Goal: Transaction & Acquisition: Subscribe to service/newsletter

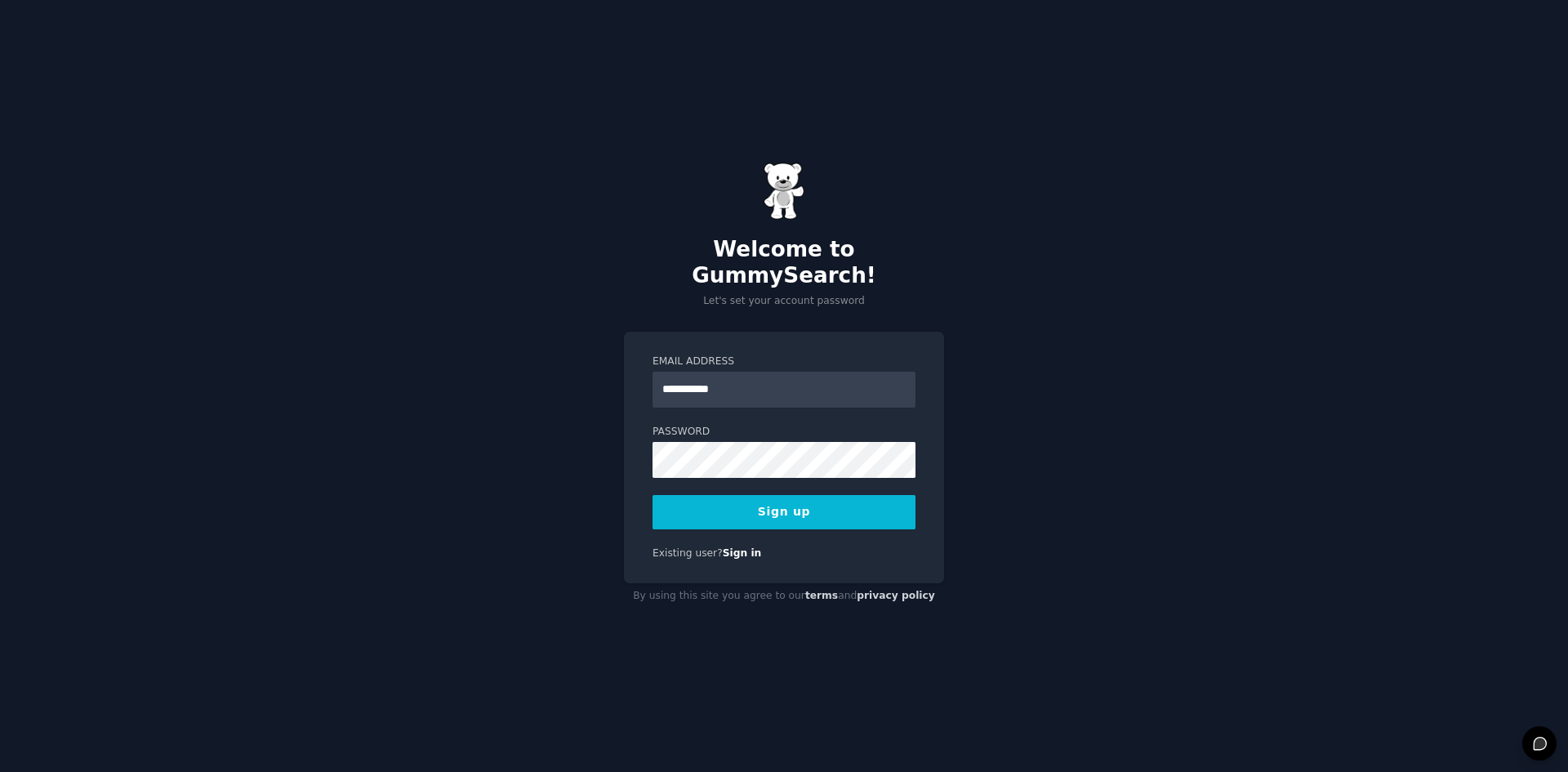
type input "**********"
click at [652, 495] on button "Sign up" at bounding box center [784, 512] width 263 height 34
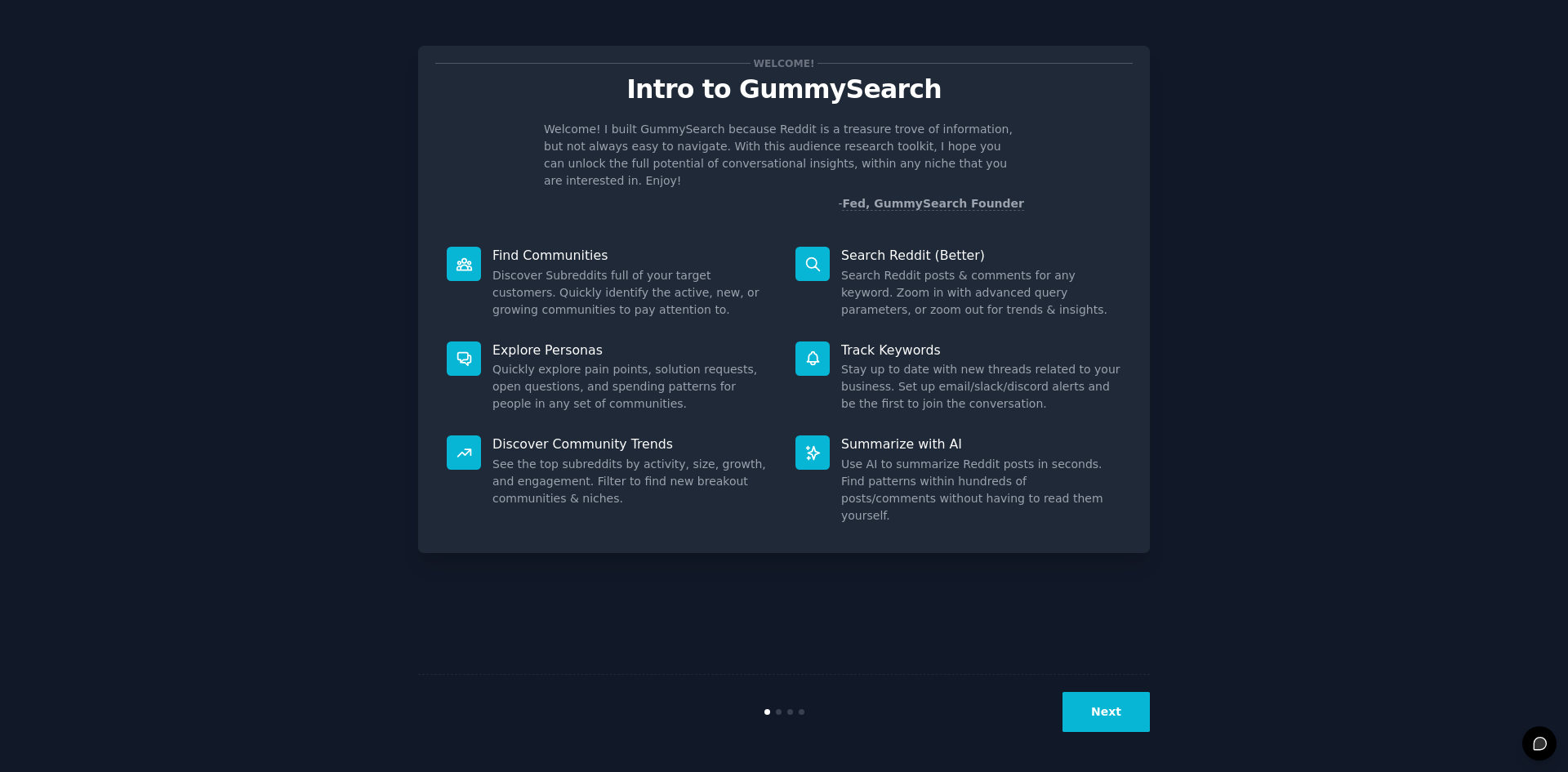
click at [1104, 713] on button "Next" at bounding box center [1106, 712] width 87 height 40
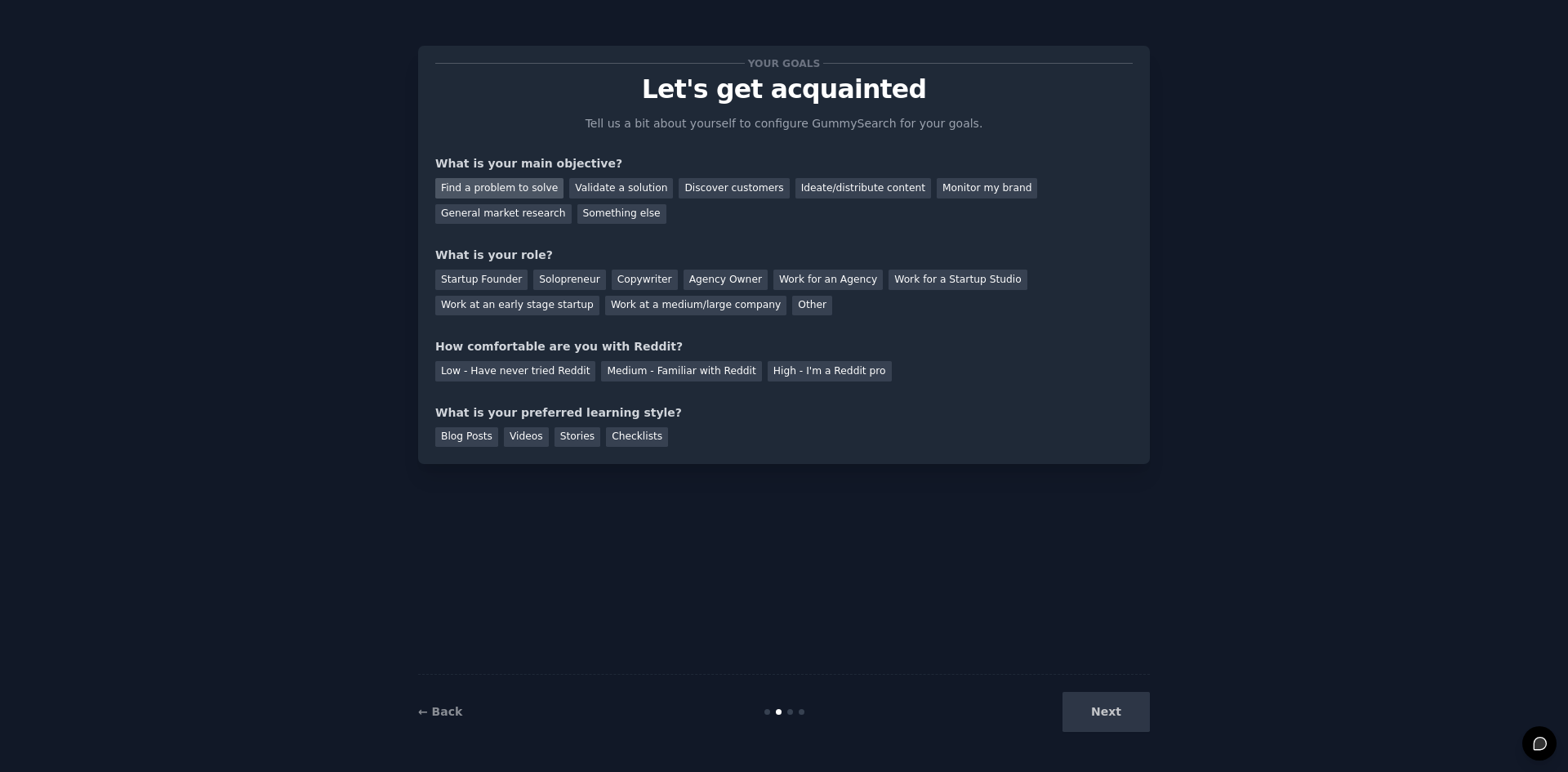
click at [541, 191] on div "Find a problem to solve" at bounding box center [499, 187] width 128 height 20
click at [608, 191] on div "Validate a solution" at bounding box center [621, 187] width 103 height 20
click at [544, 187] on div "Find a problem to solve" at bounding box center [499, 187] width 128 height 20
click at [499, 276] on div "Startup Founder" at bounding box center [481, 279] width 92 height 20
click at [566, 284] on div "Solopreneur" at bounding box center [569, 279] width 72 height 20
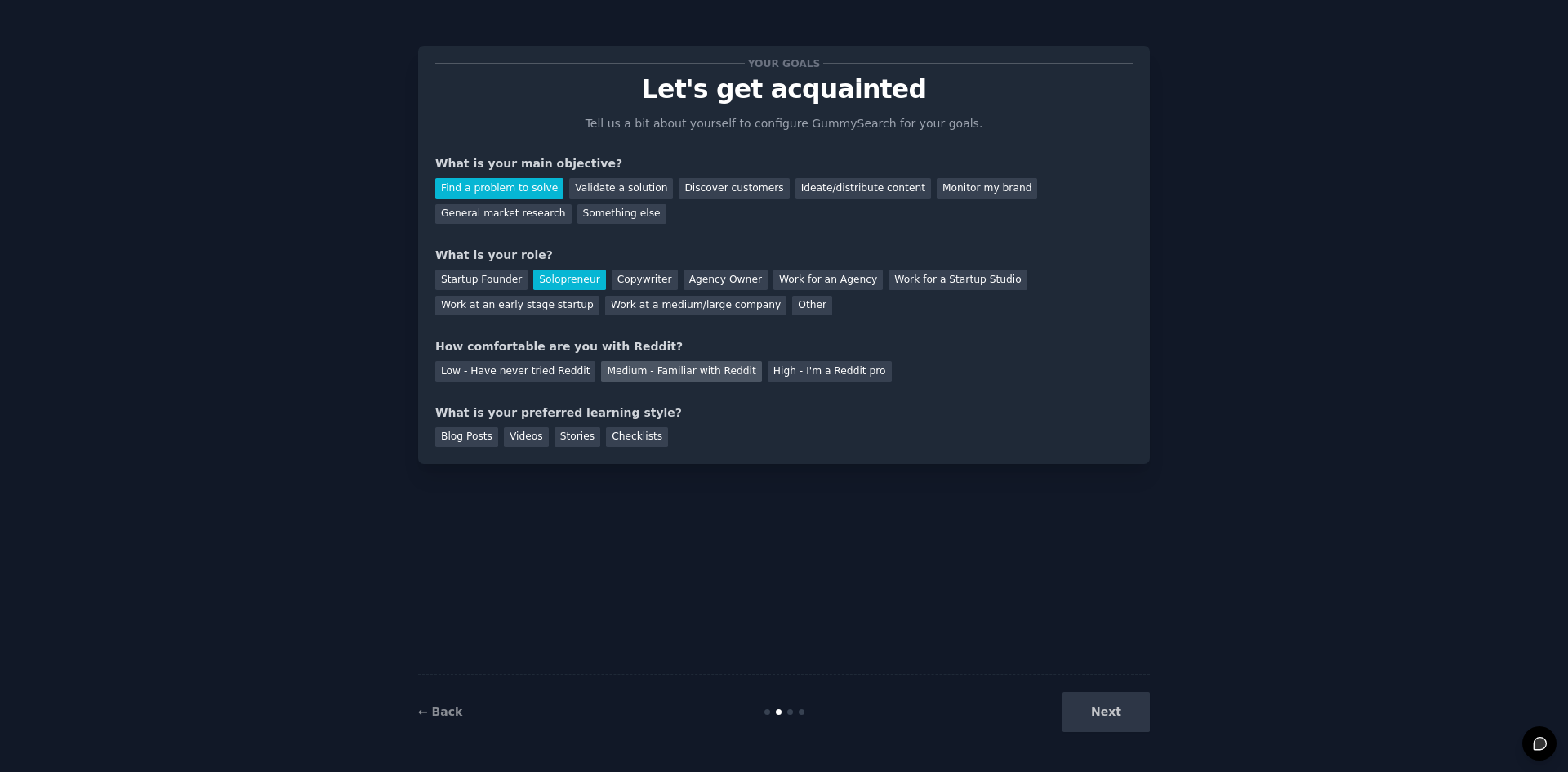
click at [714, 376] on div "Medium - Familiar with Reddit" at bounding box center [680, 370] width 160 height 20
click at [448, 444] on div "Blog Posts" at bounding box center [467, 437] width 63 height 20
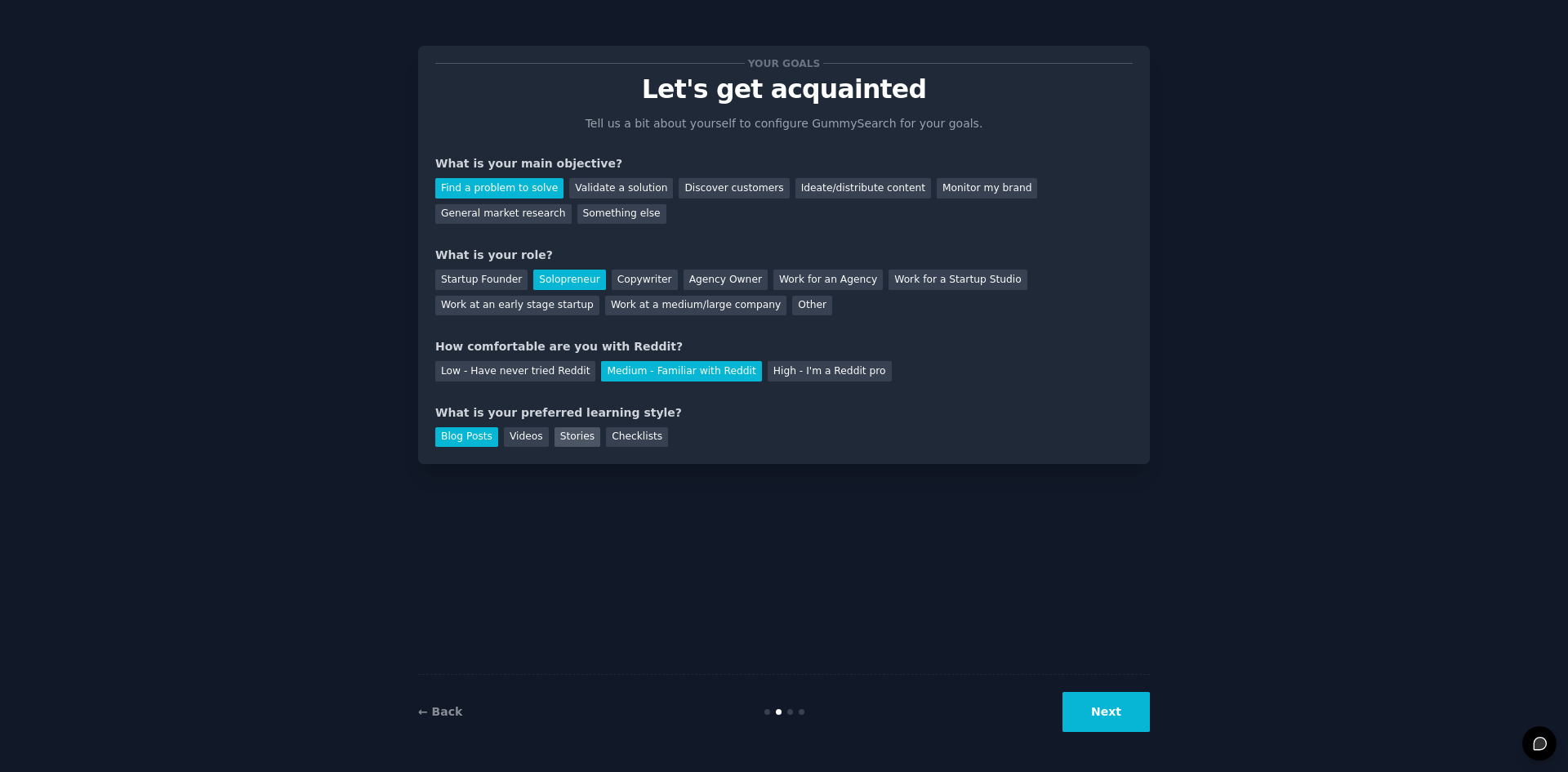
click at [556, 444] on div "Stories" at bounding box center [578, 437] width 46 height 20
click at [446, 444] on div "Blog Posts" at bounding box center [467, 437] width 63 height 20
click at [1139, 710] on button "Next" at bounding box center [1106, 712] width 87 height 40
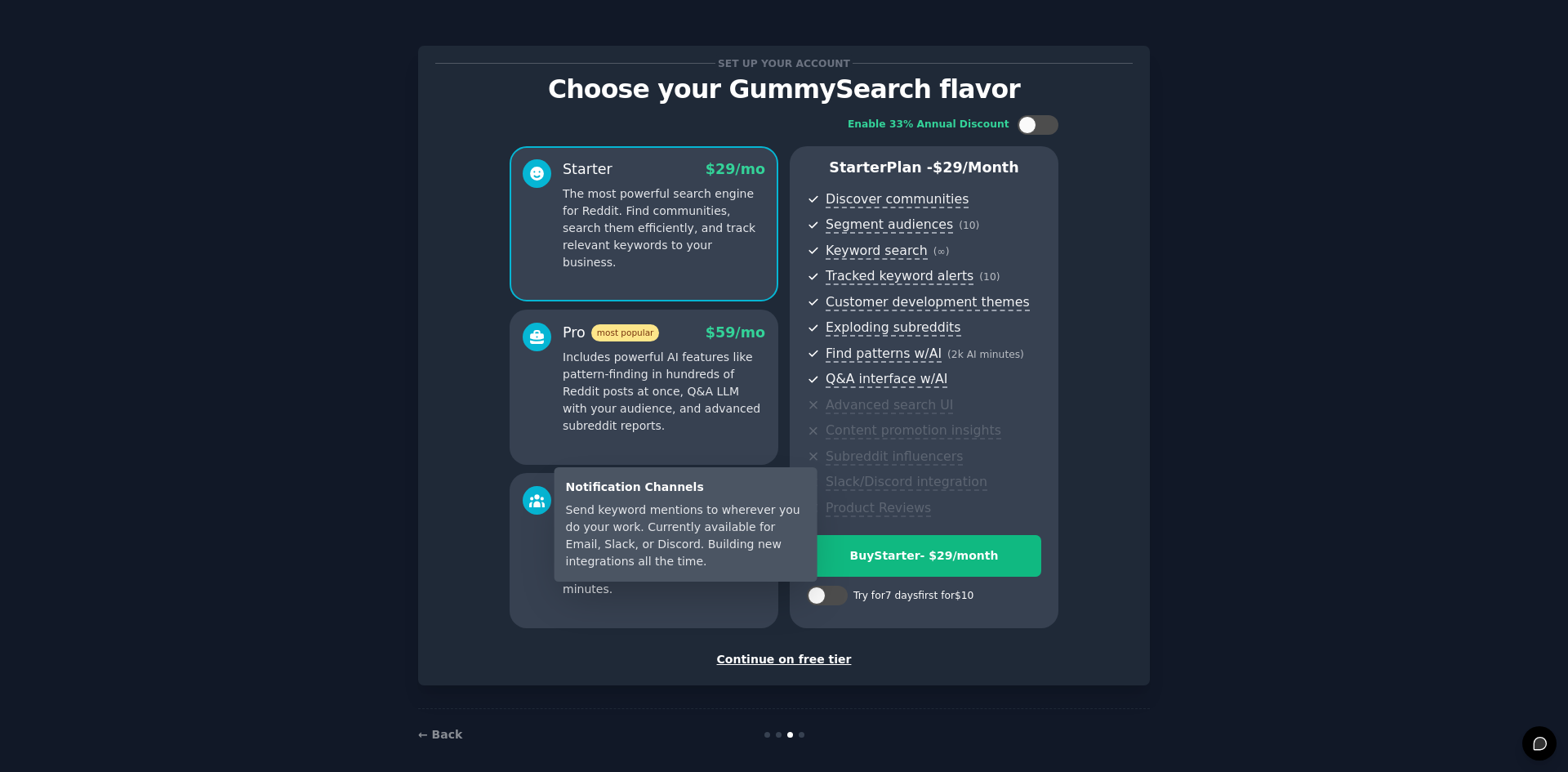
click at [690, 496] on div "Notification Channels Send keyword mentions to wherever you do your work. Curre…" at bounding box center [686, 524] width 263 height 115
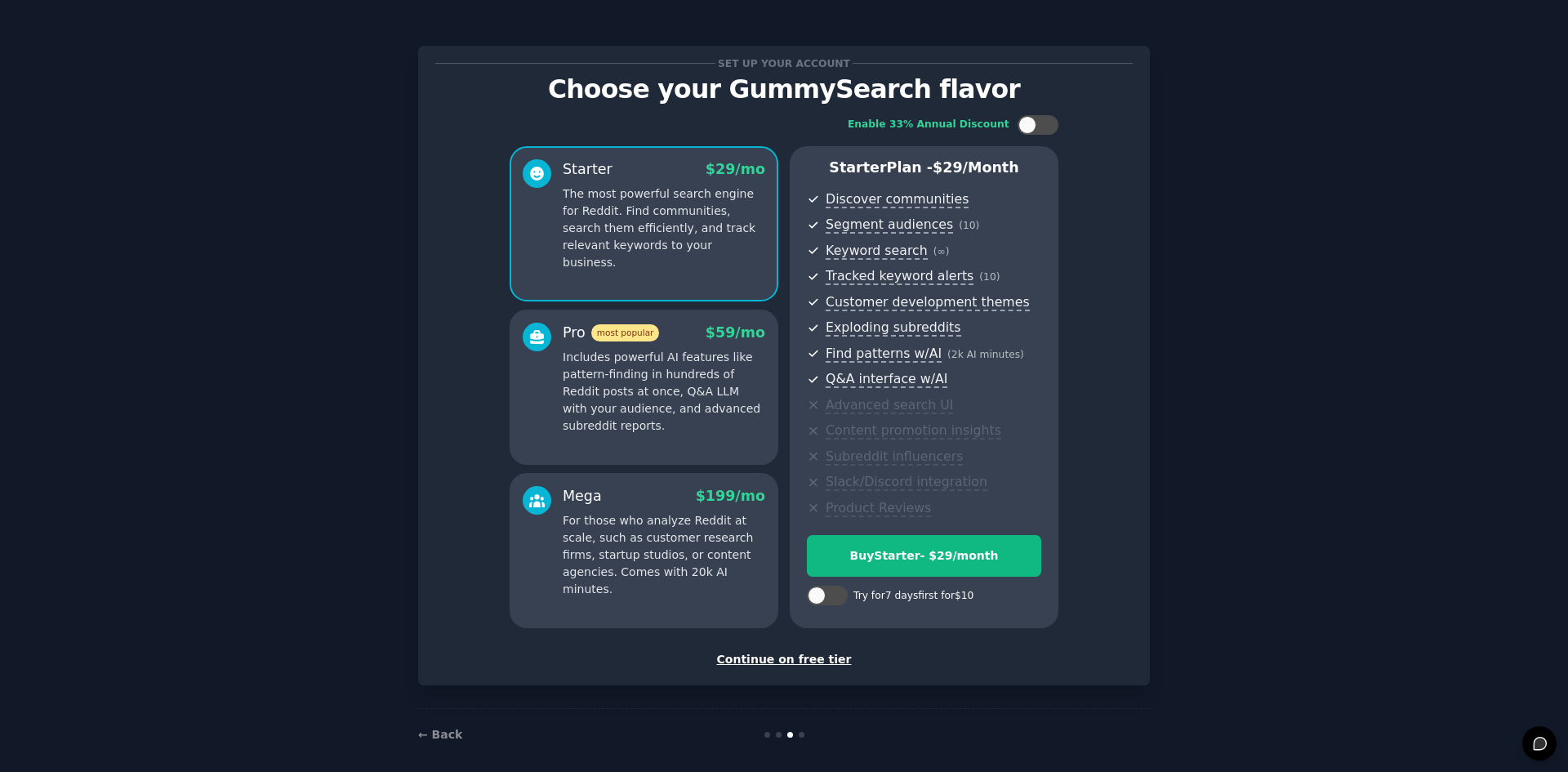
click at [634, 525] on p "For those who analyze Reddit at scale, such as customer research firms, startup…" at bounding box center [664, 555] width 203 height 86
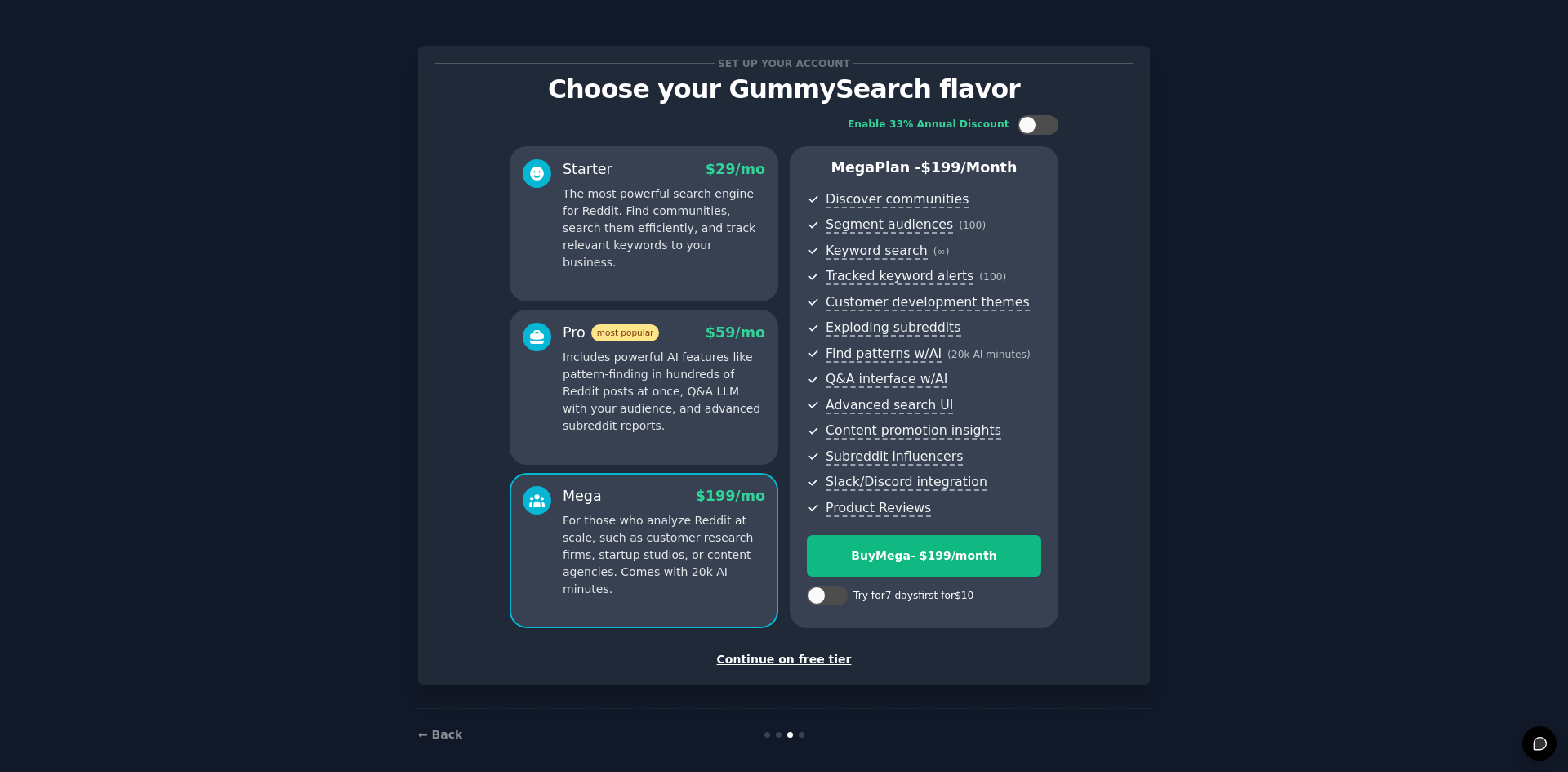
click at [658, 353] on p "Includes powerful AI features like pattern-finding in hundreds of Reddit posts …" at bounding box center [664, 392] width 203 height 86
click at [664, 546] on p "For those who analyze Reddit at scale, such as customer research firms, startup…" at bounding box center [664, 555] width 203 height 86
click at [674, 371] on p "Includes powerful AI features like pattern-finding in hundreds of Reddit posts …" at bounding box center [664, 392] width 203 height 86
click at [683, 259] on div "Starter $ 29 /mo The most powerful search engine for Reddit. Find communities, …" at bounding box center [644, 224] width 269 height 155
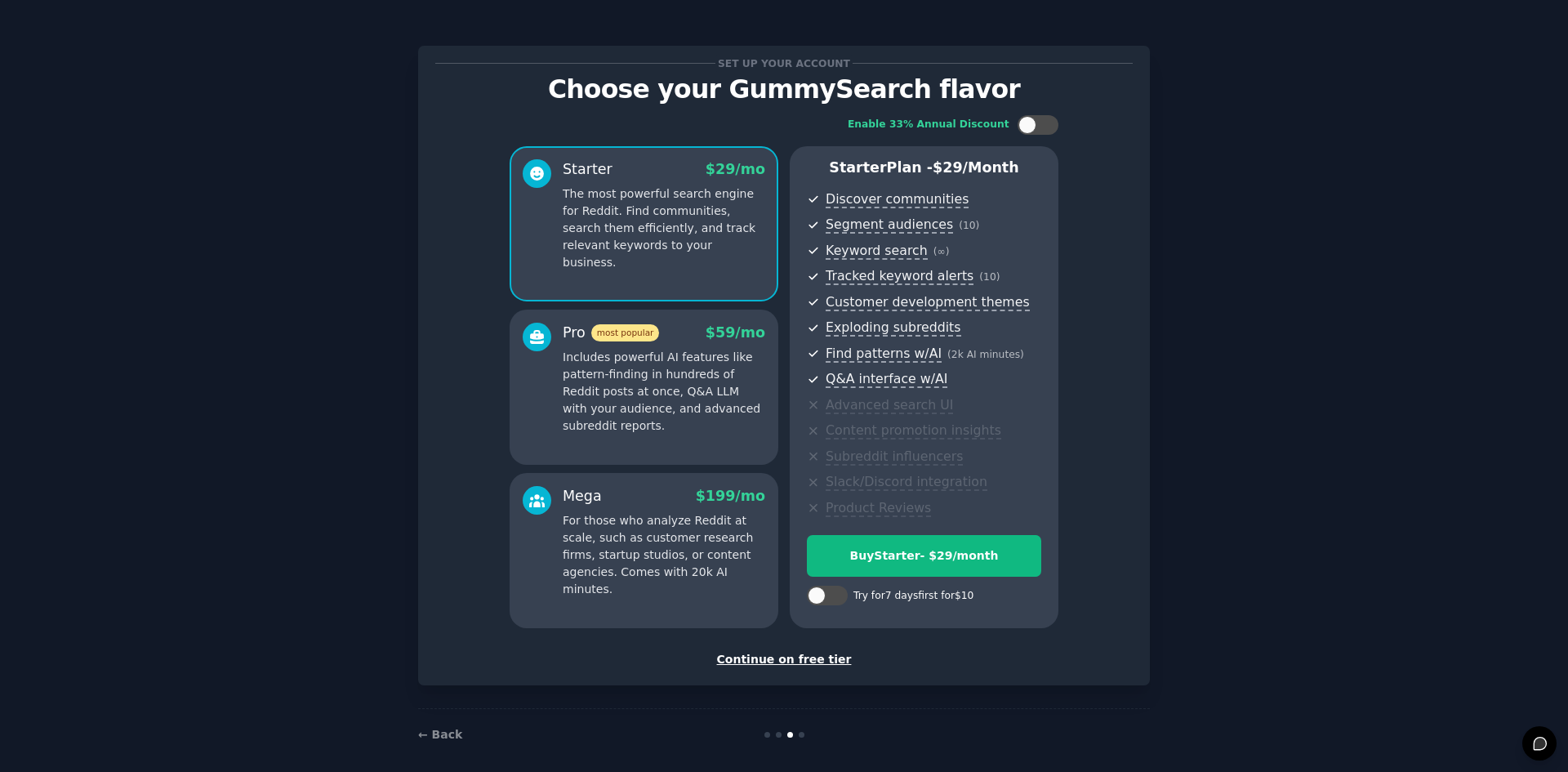
click at [707, 362] on p "Includes powerful AI features like pattern-finding in hundreds of Reddit posts …" at bounding box center [664, 392] width 203 height 86
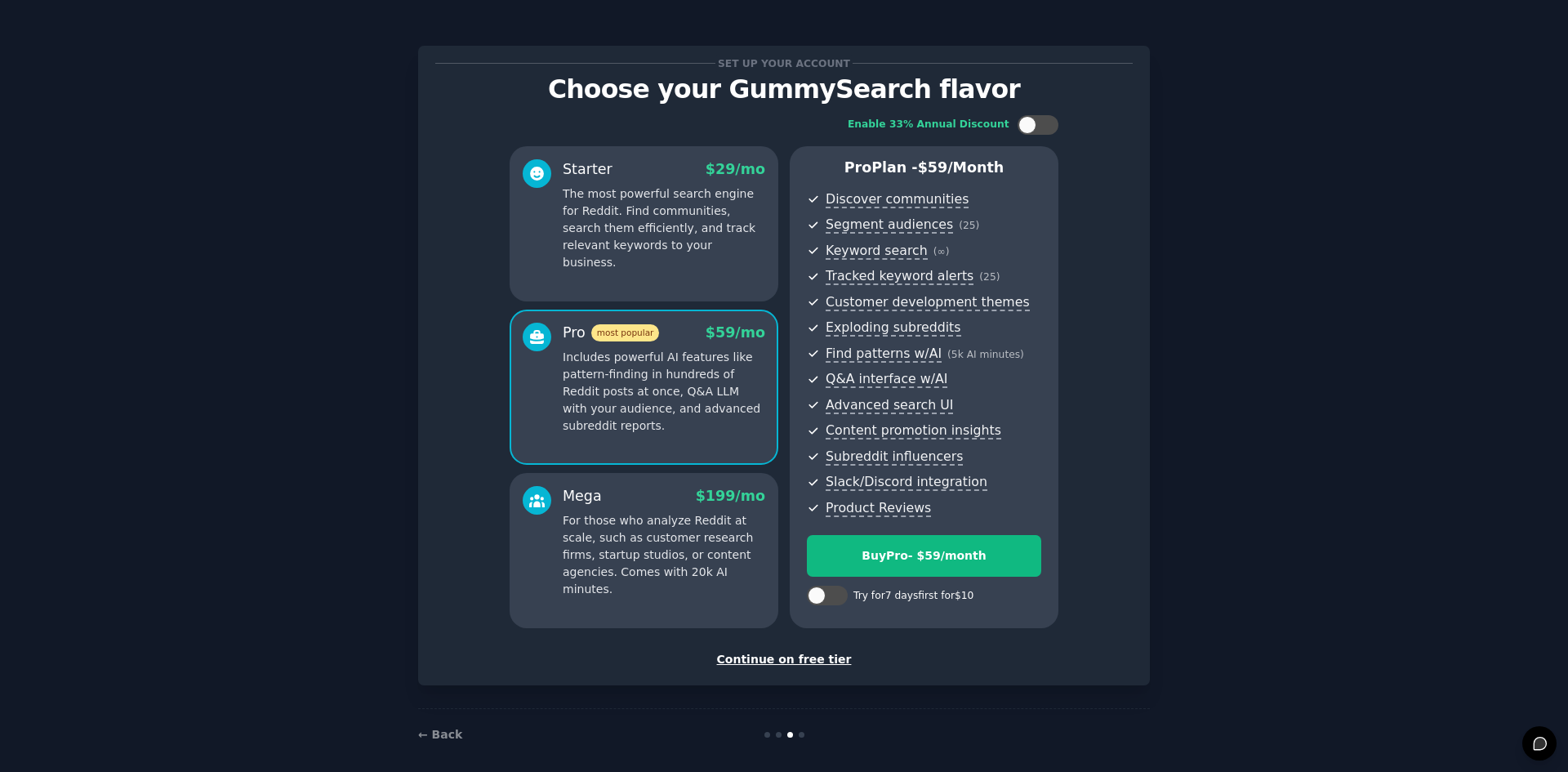
click at [593, 198] on p "The most powerful search engine for Reddit. Find communities, search them effic…" at bounding box center [664, 229] width 203 height 86
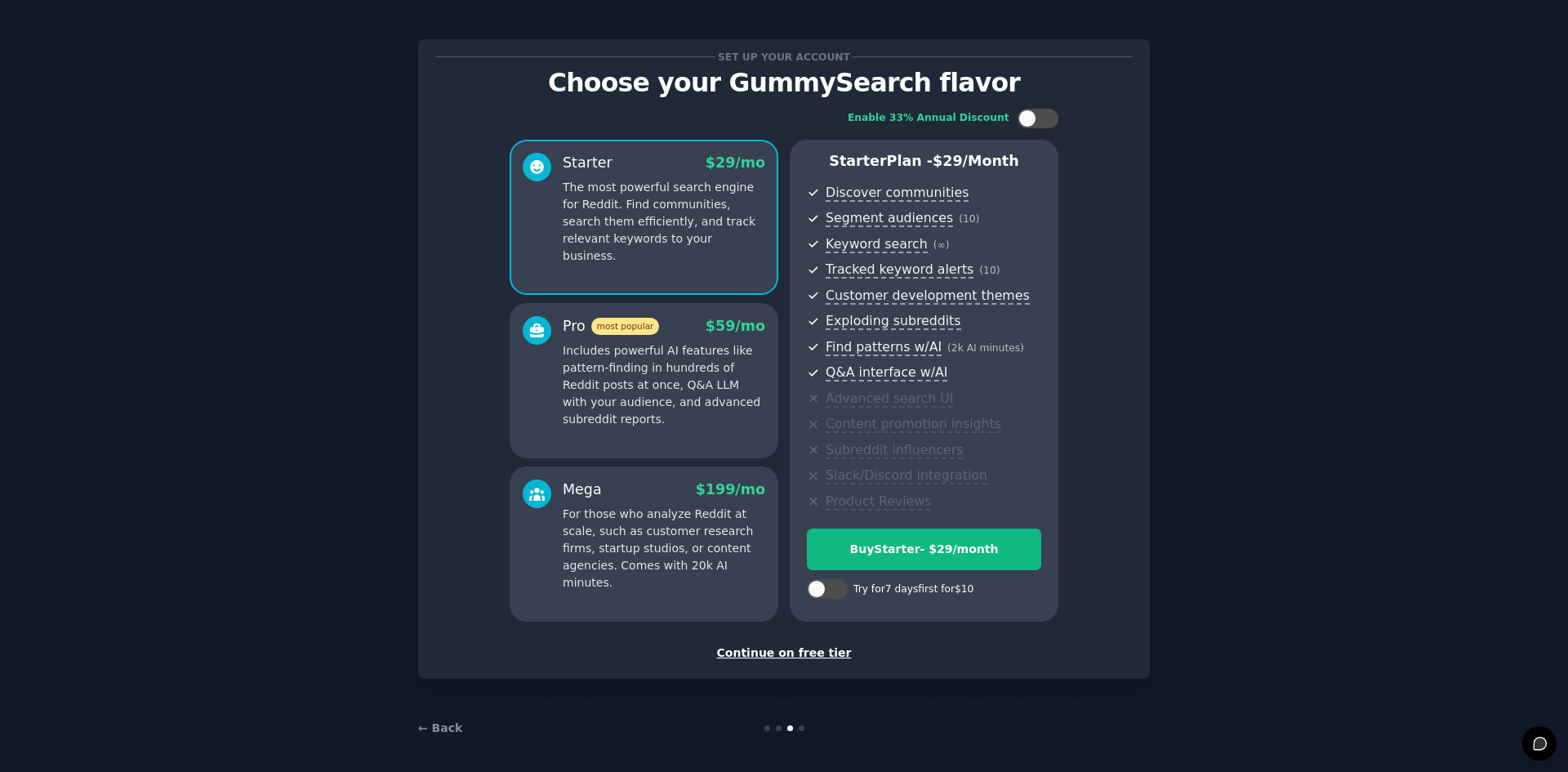
scroll to position [11, 0]
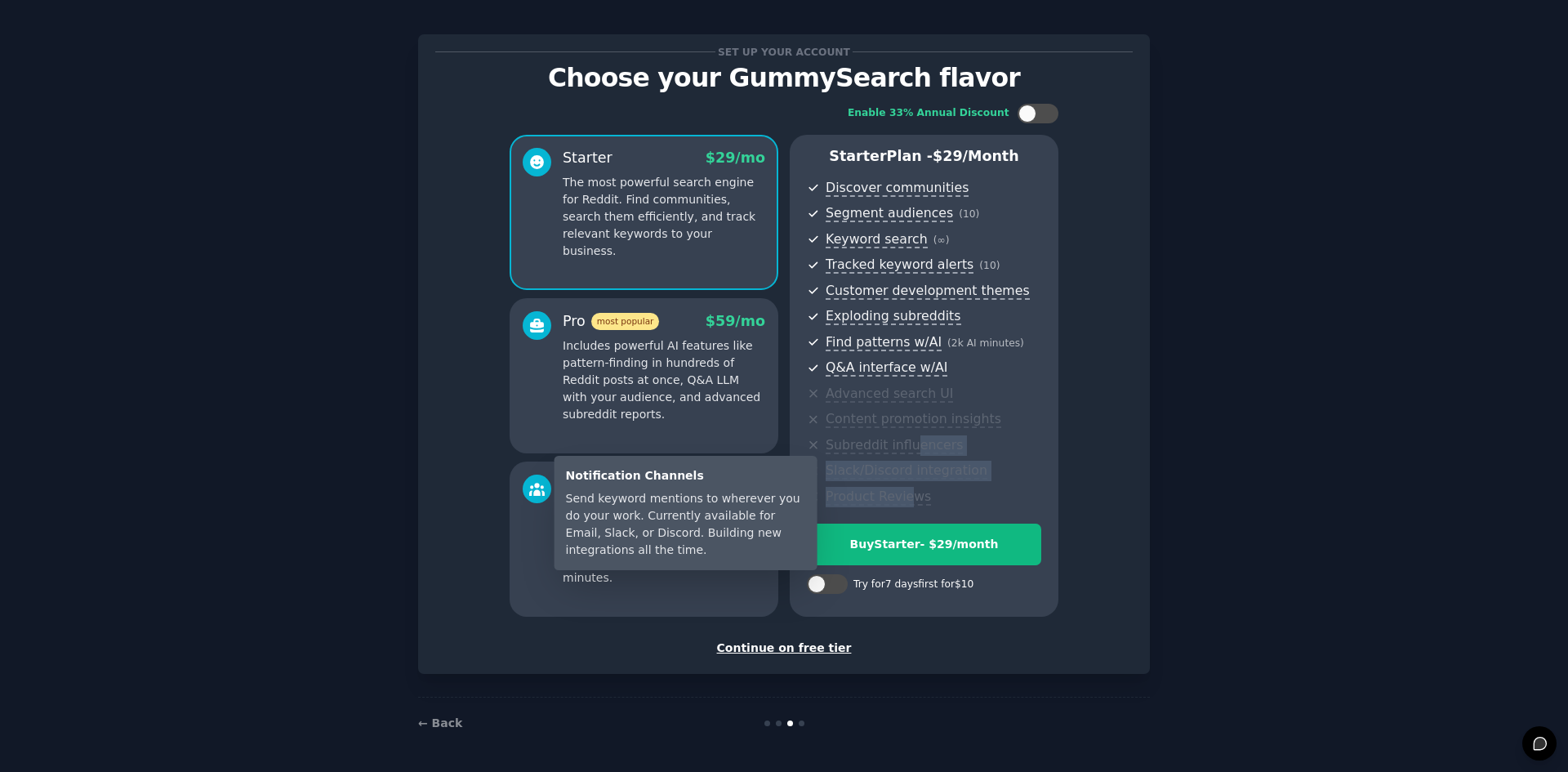
drag, startPoint x: 903, startPoint y: 497, endPoint x: 905, endPoint y: 440, distance: 57.0
click at [905, 440] on ul "Discover communities Segment audiences ( 10 ) Keyword search ( ∞ ) Tracked keyw…" at bounding box center [924, 342] width 234 height 329
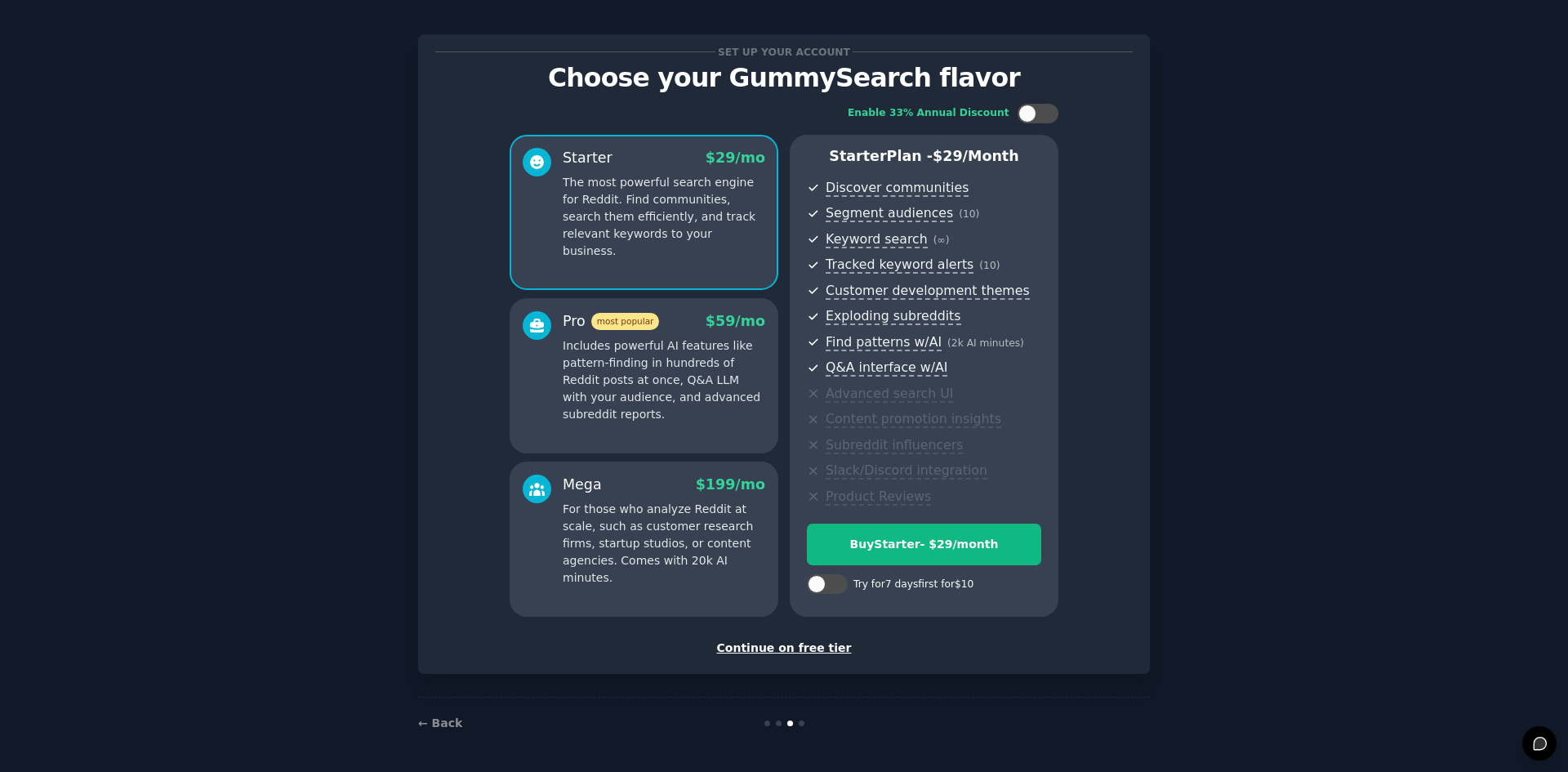
click at [992, 312] on span "Exploding subreddits" at bounding box center [933, 316] width 215 height 20
click at [658, 316] on div "Pro most popular $ 59 /mo" at bounding box center [664, 320] width 203 height 20
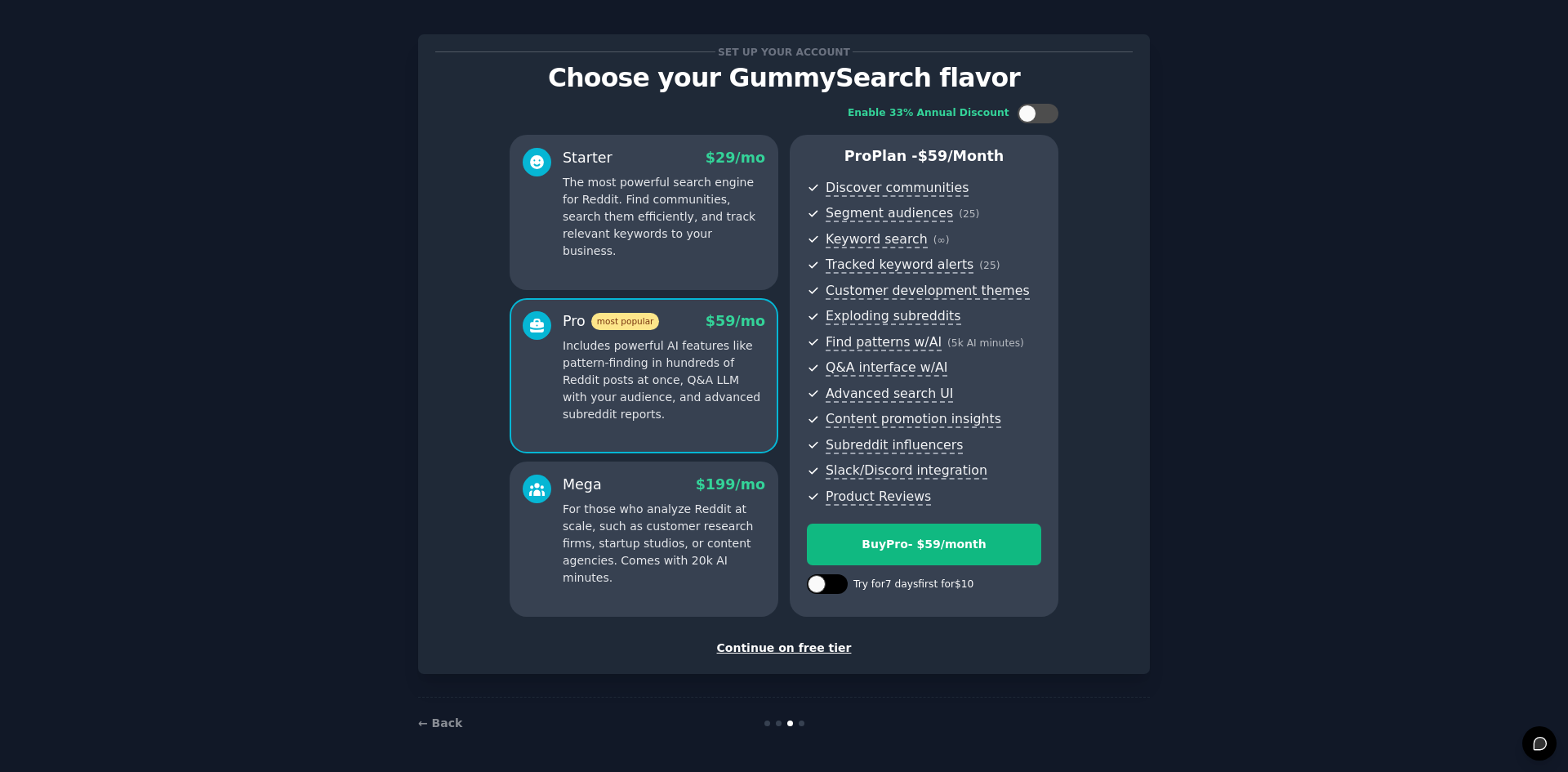
click at [821, 585] on div at bounding box center [816, 584] width 18 height 18
checkbox input "true"
drag, startPoint x: 808, startPoint y: 648, endPoint x: 931, endPoint y: 662, distance: 123.8
click at [931, 662] on div "Set up your account Choose your GummySearch flavor Enable 33% Annual Discount S…" at bounding box center [784, 354] width 732 height 640
